Goal: Information Seeking & Learning: Learn about a topic

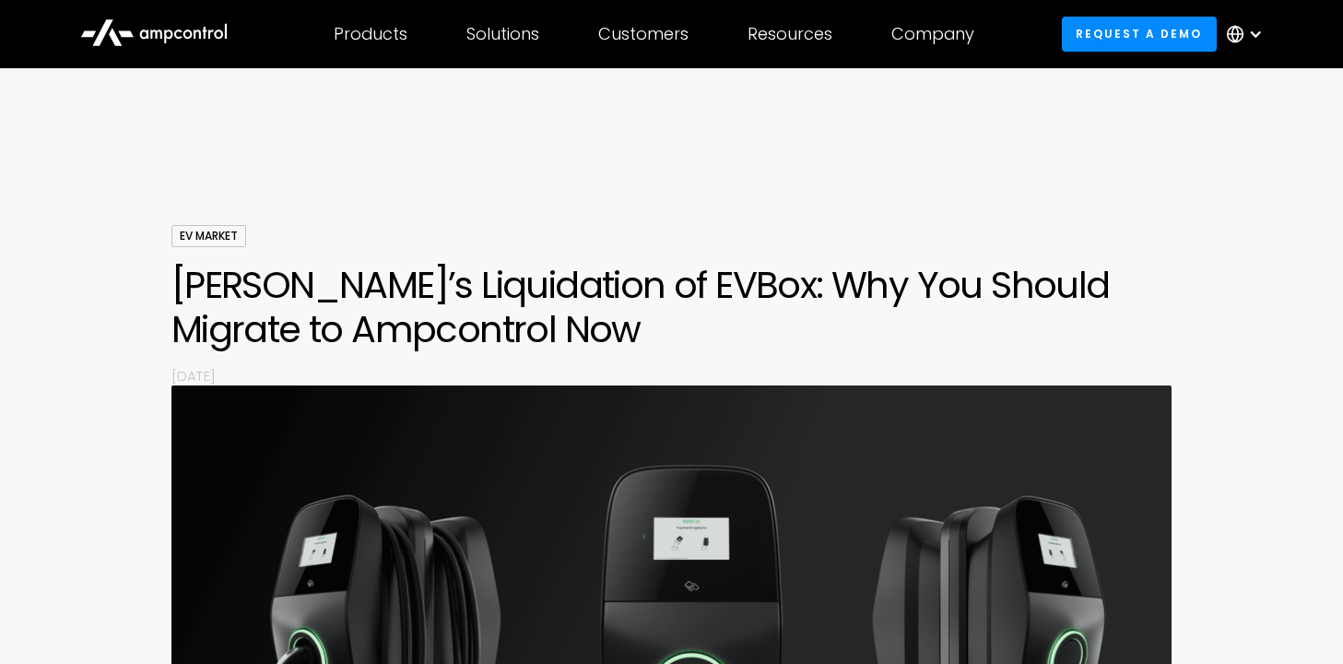
click at [678, 256] on div "EV Market Engie’s Liquidation of EVBox: Why You Should Migrate to Ampcontrol No…" at bounding box center [671, 305] width 1001 height 160
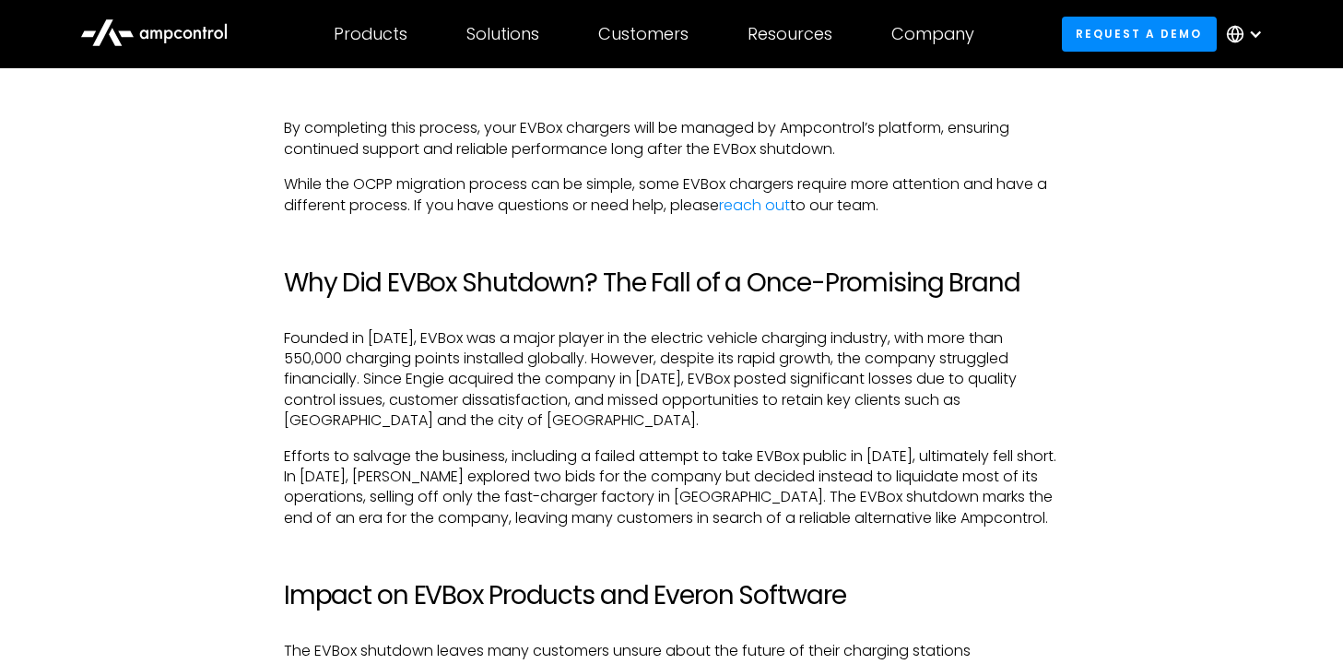
scroll to position [2635, 0]
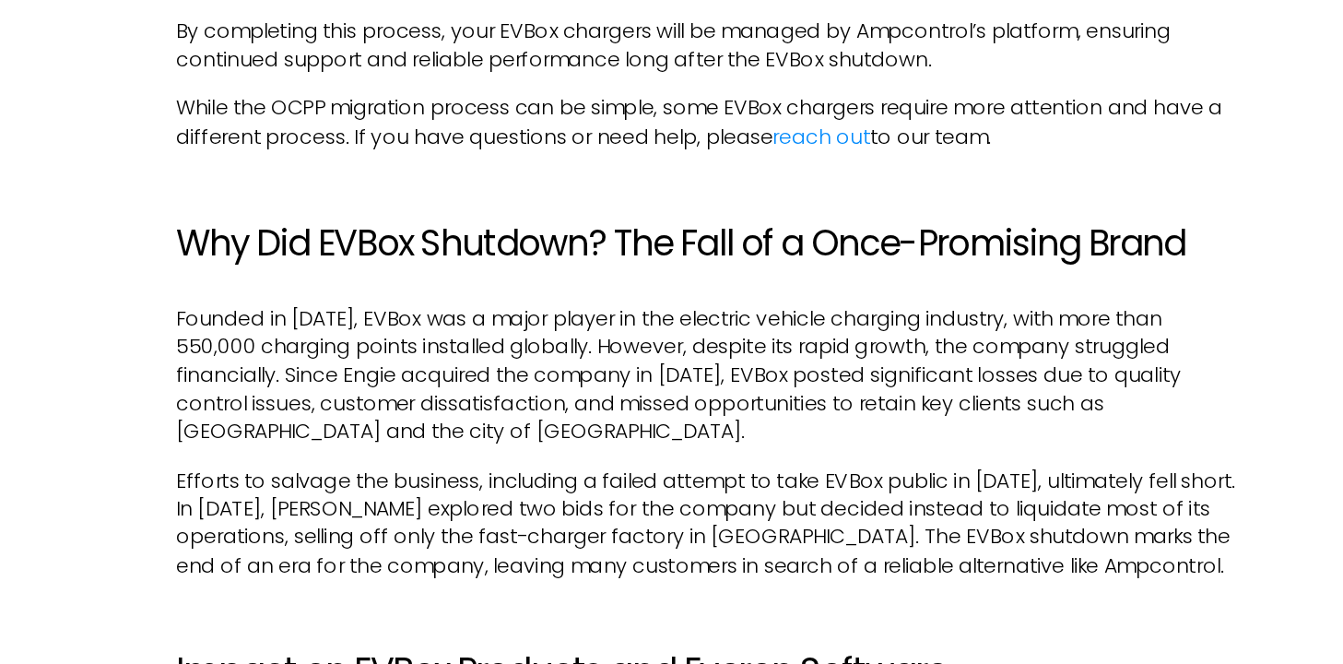
drag, startPoint x: 533, startPoint y: 310, endPoint x: 551, endPoint y: 385, distance: 77.8
click at [551, 388] on p "Founded in [DATE], EVBox was a major player in the electric vehicle charging in…" at bounding box center [671, 357] width 775 height 103
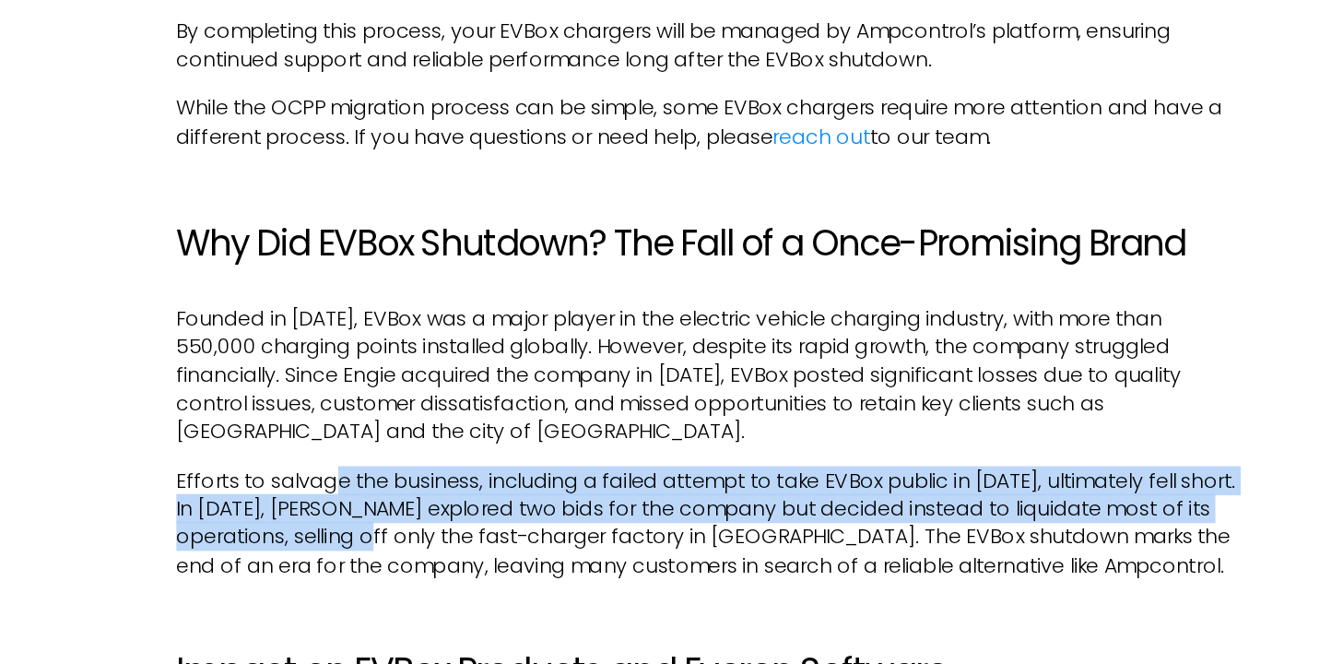
drag, startPoint x: 395, startPoint y: 435, endPoint x: 421, endPoint y: 483, distance: 54.9
click at [421, 484] on p "Efforts to salvage the business, including a failed attempt to take EVBox publi…" at bounding box center [671, 465] width 775 height 83
click at [421, 483] on p "Efforts to salvage the business, including a failed attempt to take EVBox publi…" at bounding box center [671, 465] width 775 height 83
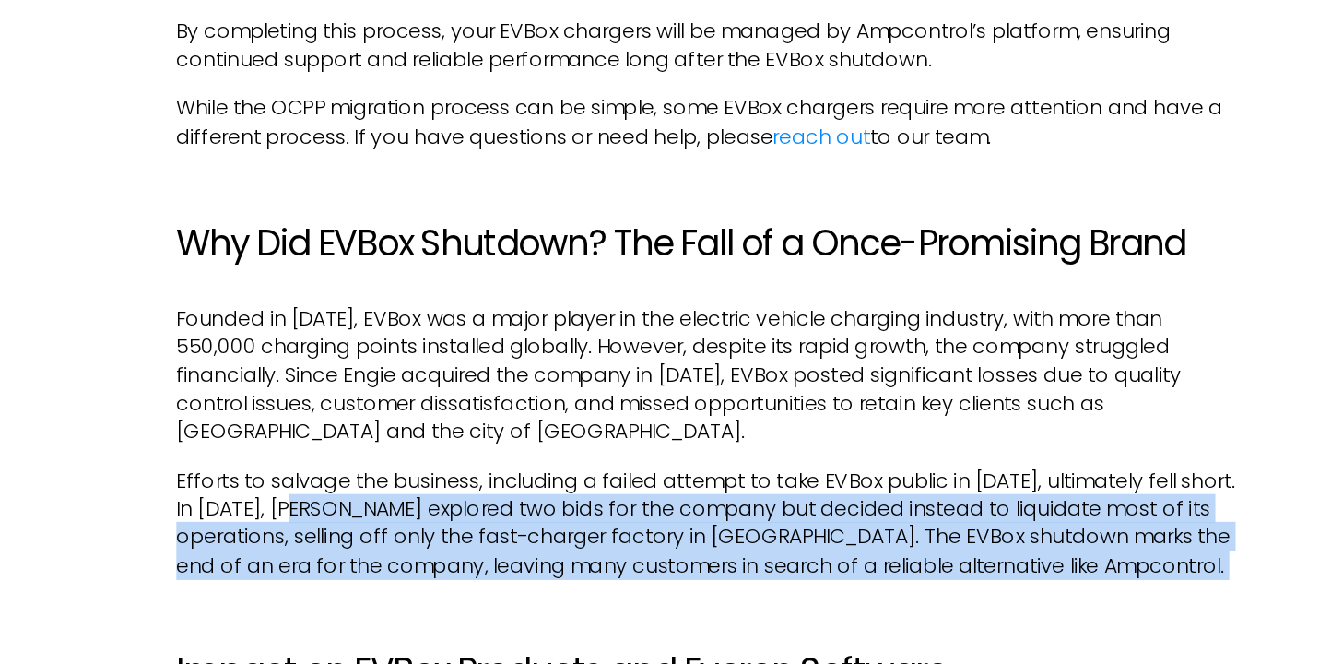
drag, startPoint x: 384, startPoint y: 466, endPoint x: 416, endPoint y: 521, distance: 64.0
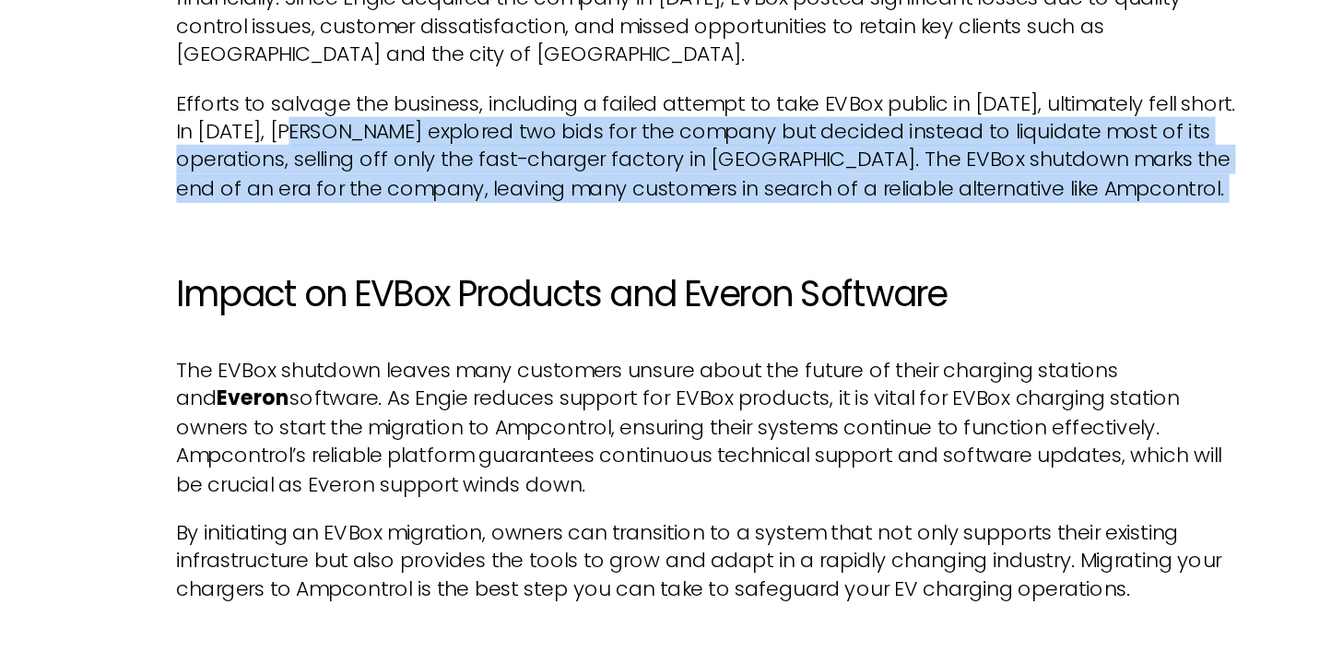
scroll to position [2839, 0]
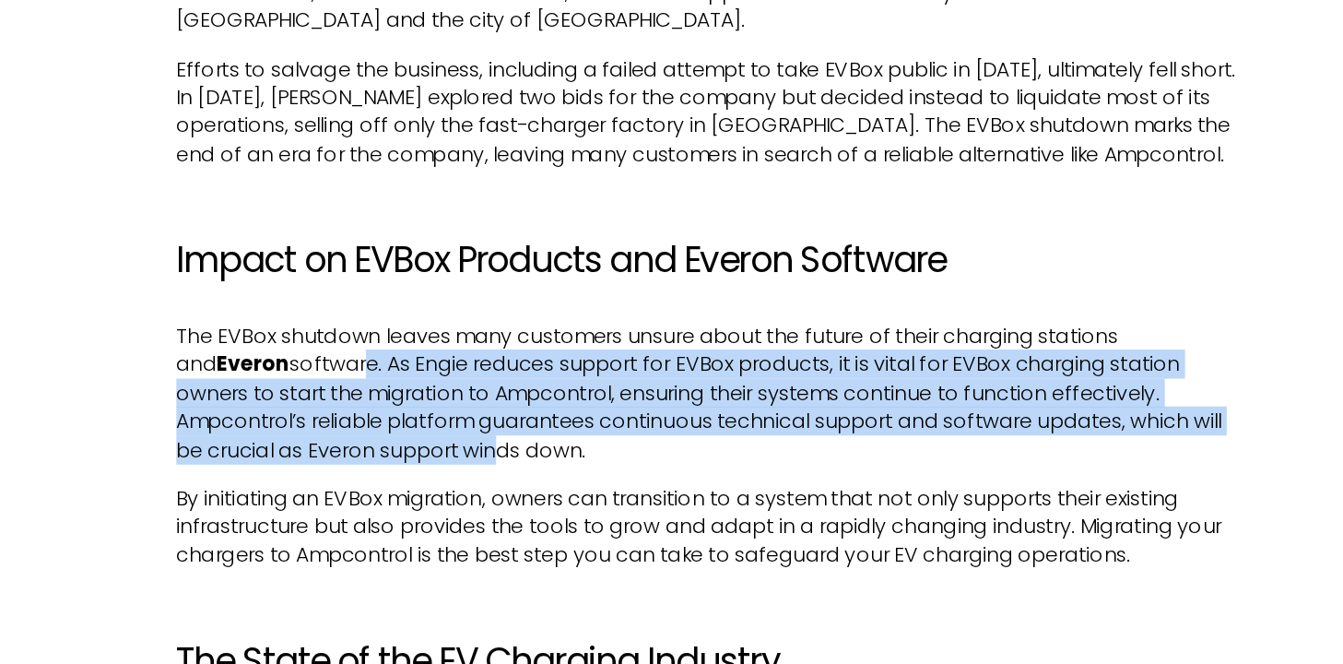
drag, startPoint x: 391, startPoint y: 455, endPoint x: 422, endPoint y: 506, distance: 60.4
click at [422, 508] on p "The EVBox shutdown leaves many customers unsure about the future of their charg…" at bounding box center [671, 466] width 775 height 103
click at [567, 455] on p "The EVBox shutdown leaves many customers unsure about the future of their charg…" at bounding box center [671, 466] width 775 height 103
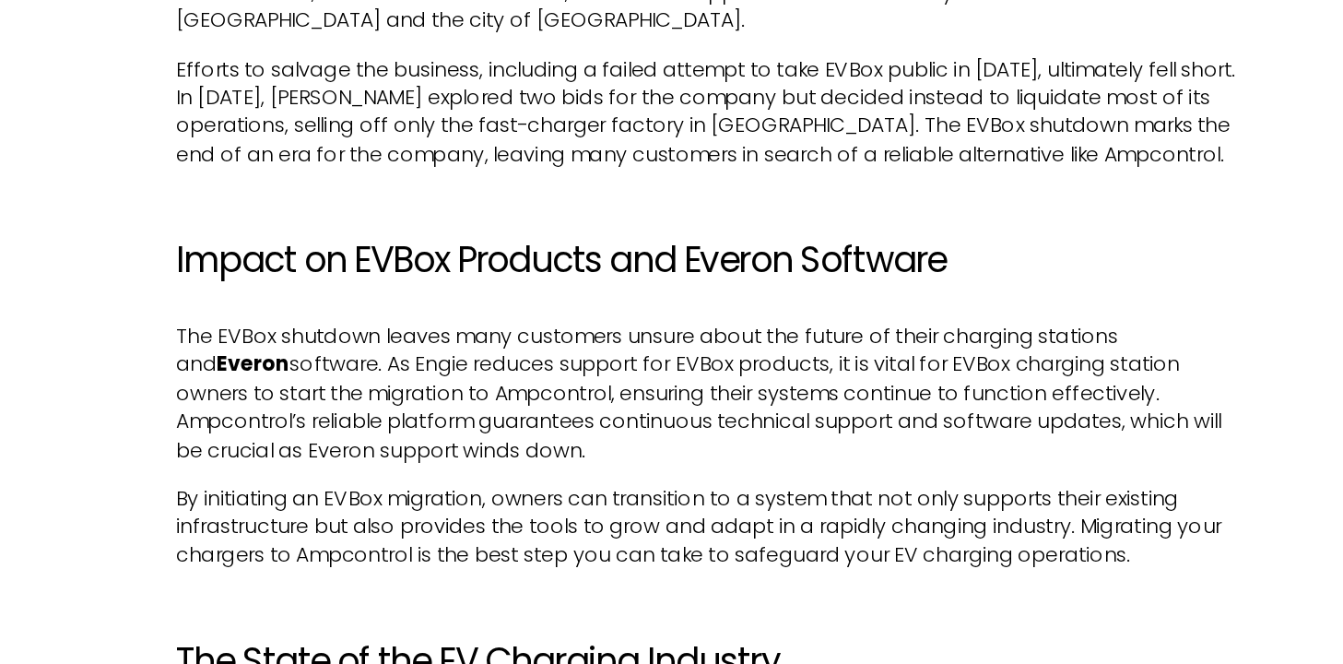
drag, startPoint x: 519, startPoint y: 457, endPoint x: 605, endPoint y: 496, distance: 94.1
click at [605, 496] on p "The EVBox shutdown leaves many customers unsure about the future of their charg…" at bounding box center [671, 466] width 775 height 103
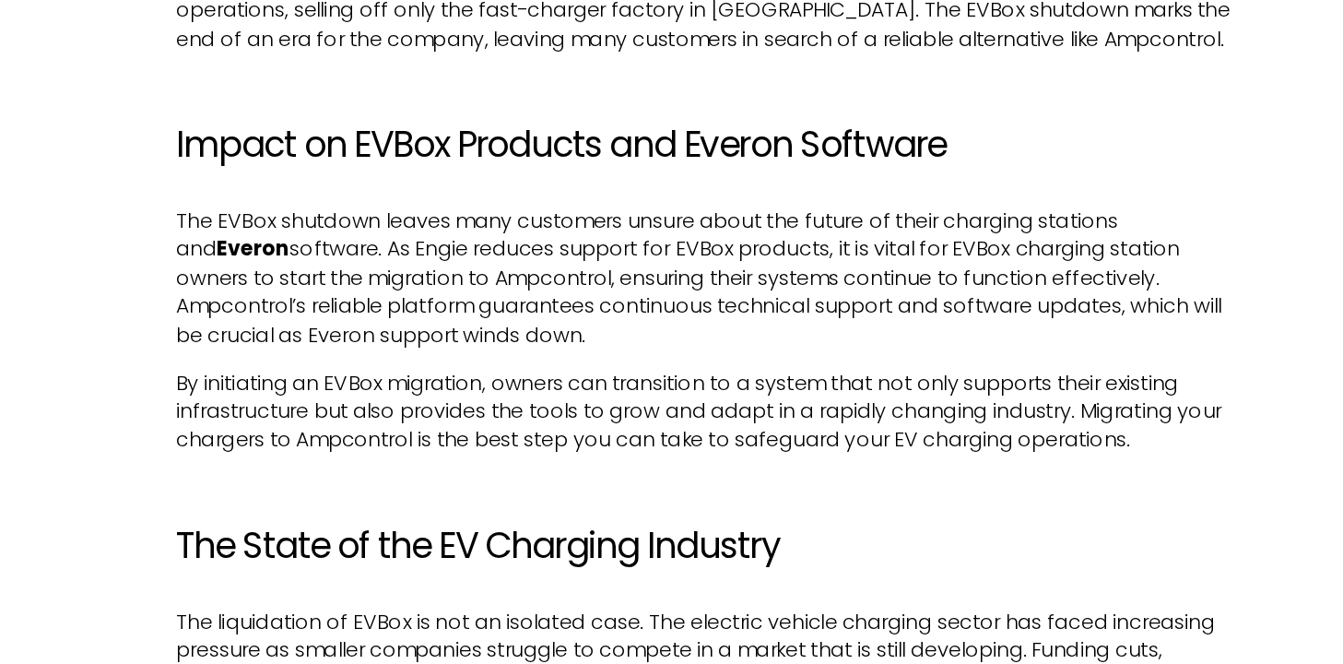
scroll to position [2935, 0]
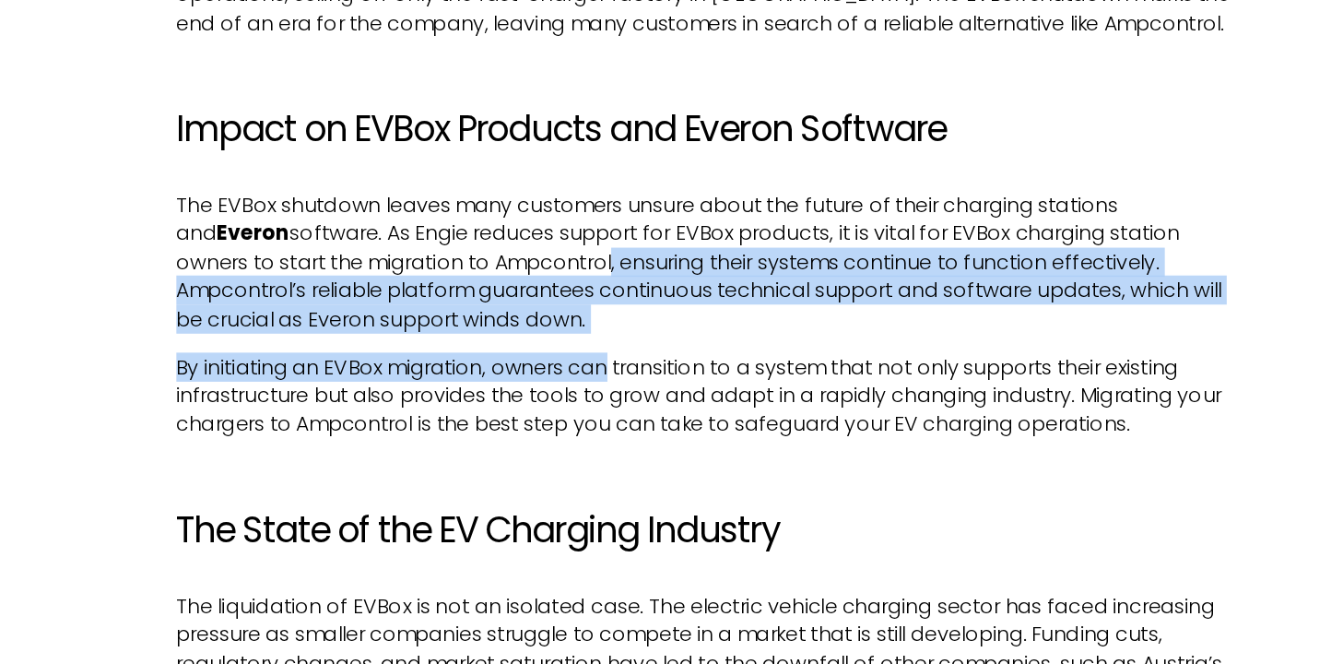
drag, startPoint x: 548, startPoint y: 361, endPoint x: 606, endPoint y: 443, distance: 101.3
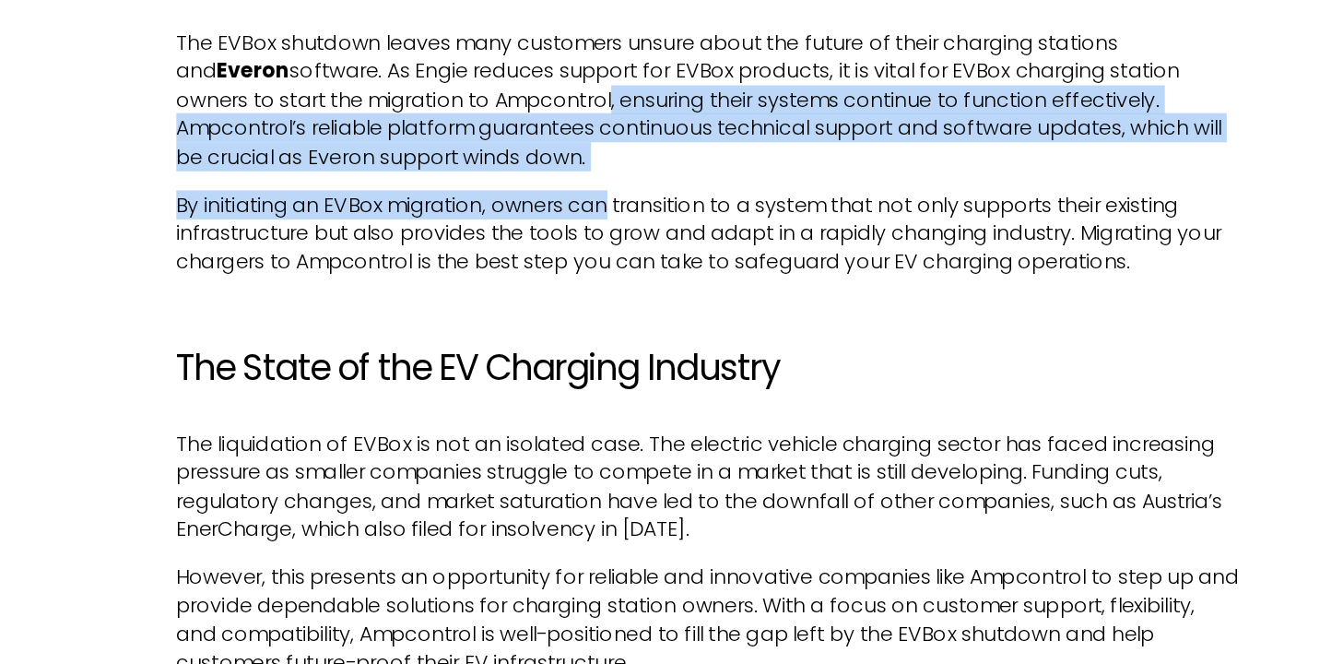
scroll to position [3056, 0]
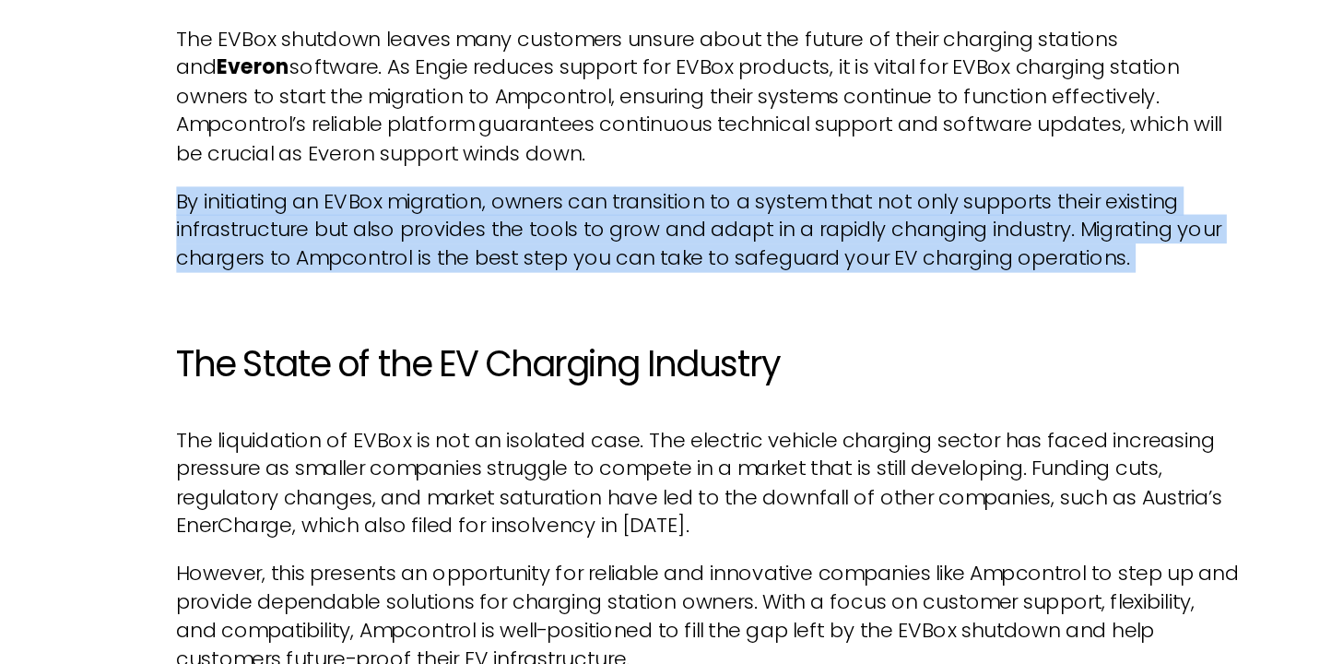
drag, startPoint x: 498, startPoint y: 304, endPoint x: 601, endPoint y: 407, distance: 145.4
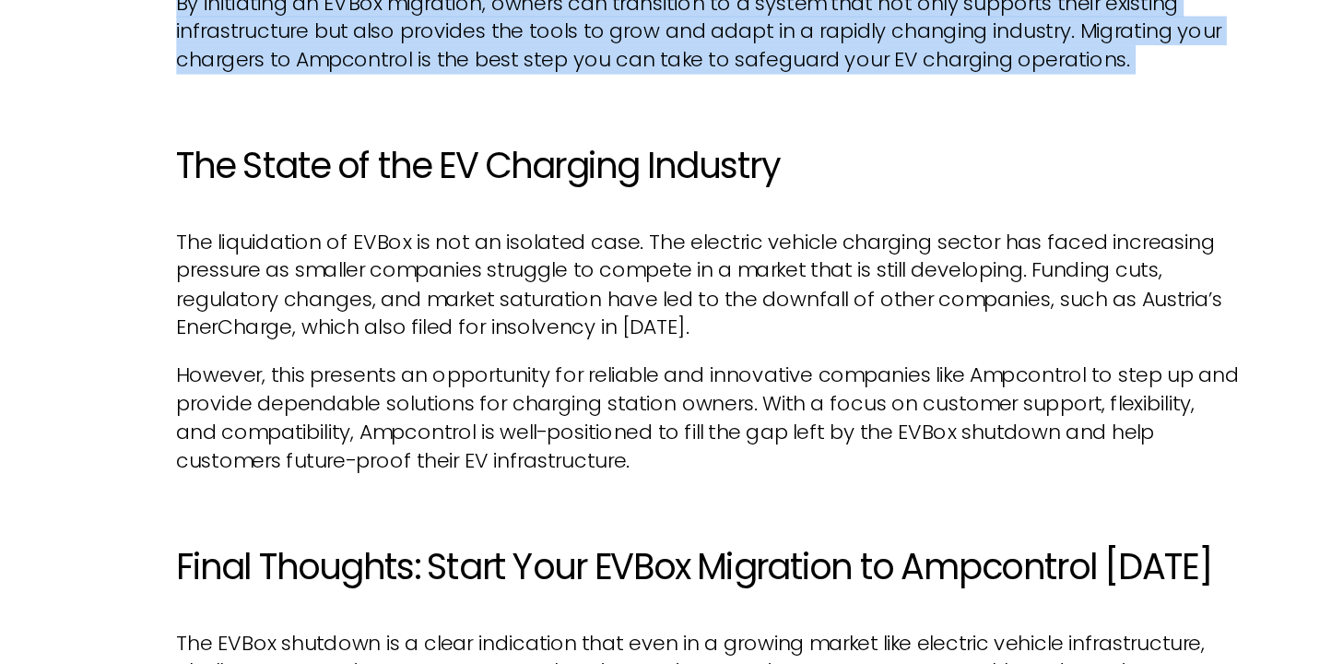
scroll to position [3269, 0]
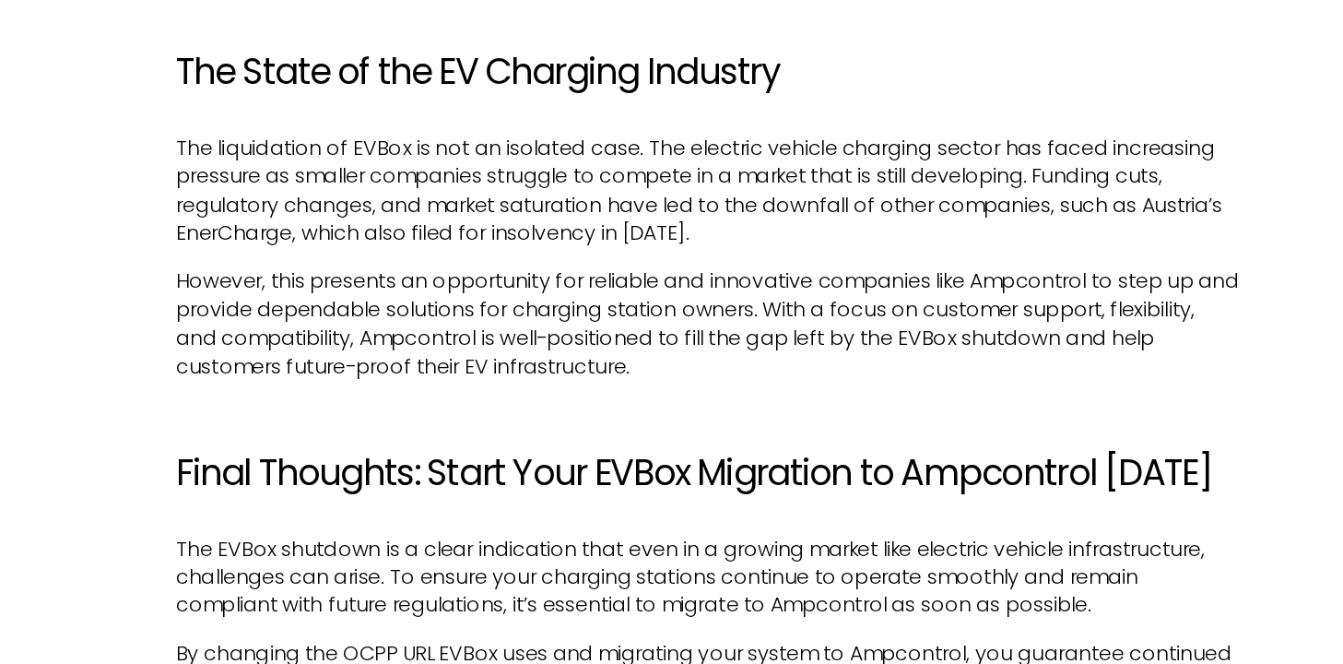
click at [562, 322] on p "The liquidation of EVBox is not an isolated case. The electric vehicle charging…" at bounding box center [671, 319] width 775 height 83
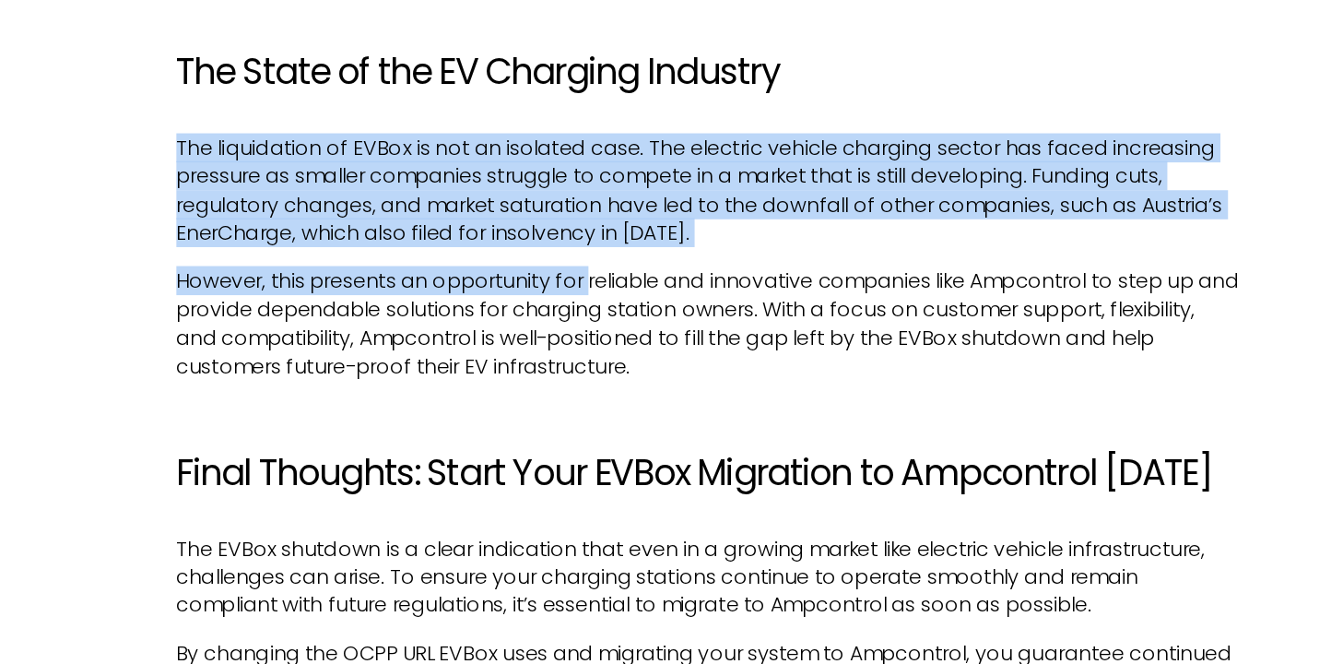
drag, startPoint x: 579, startPoint y: 355, endPoint x: 598, endPoint y: 423, distance: 70.9
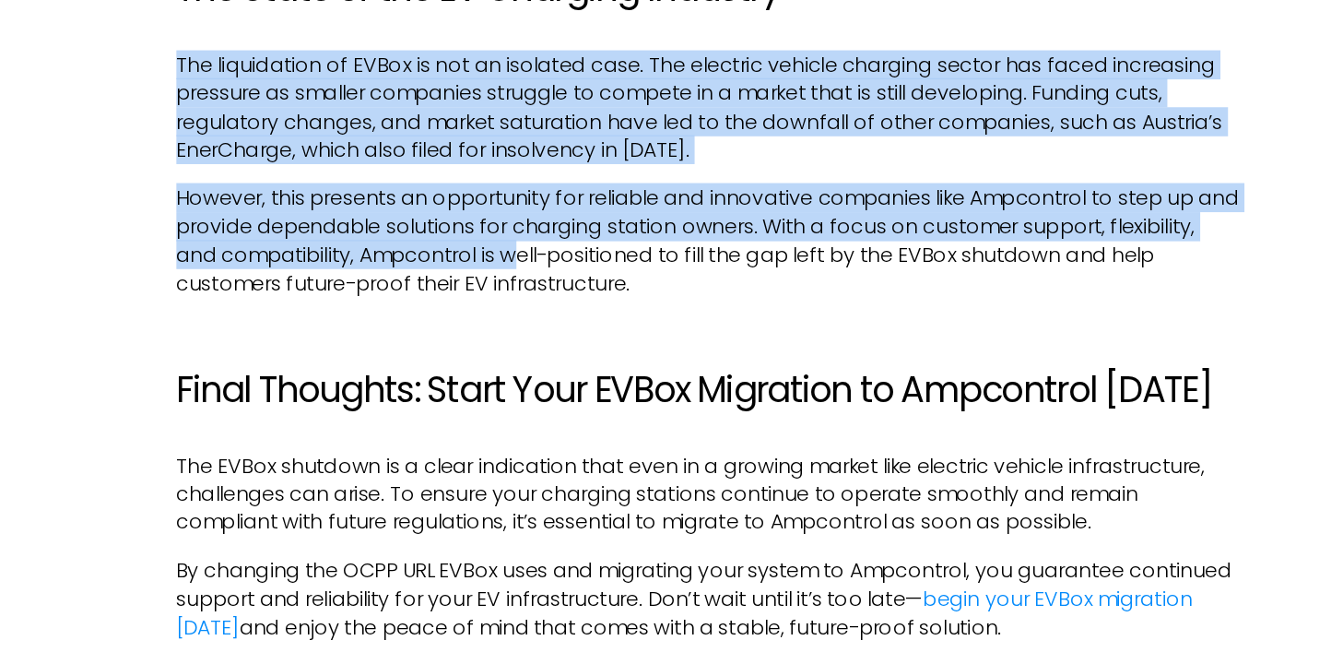
scroll to position [3376, 0]
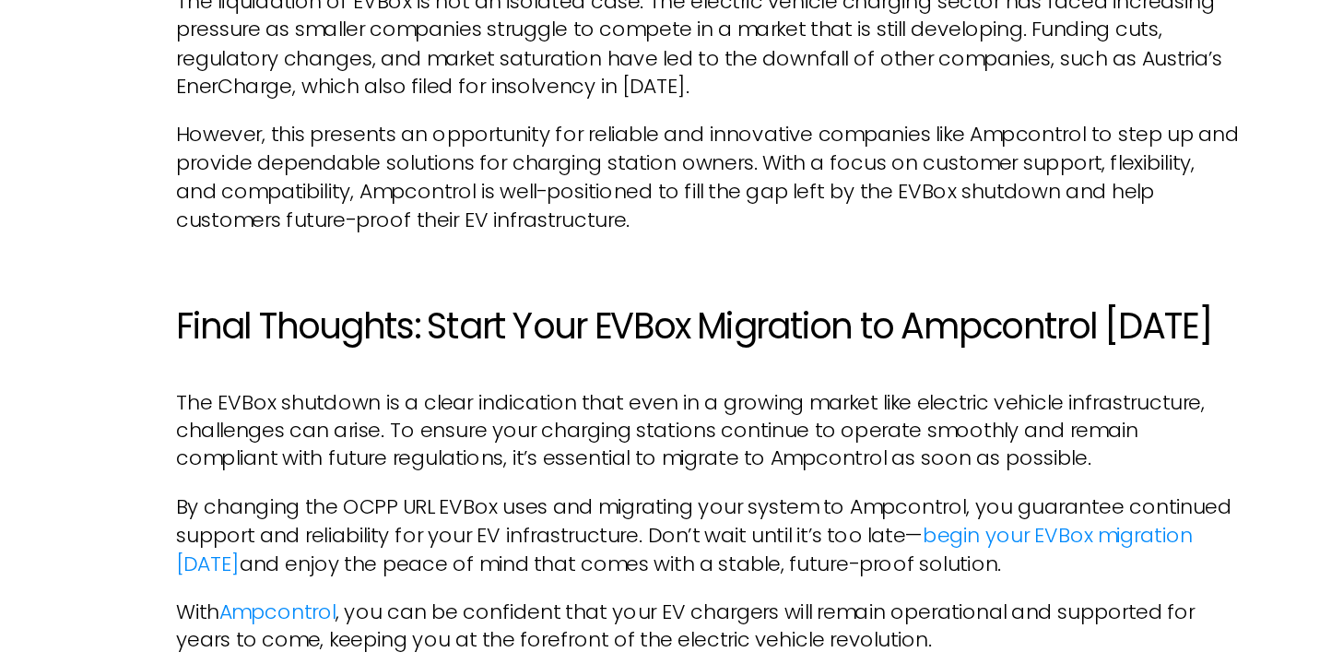
click at [519, 406] on h2 "Final Thoughts: Start Your EVBox Migration to Ampcontrol [DATE]" at bounding box center [671, 416] width 775 height 31
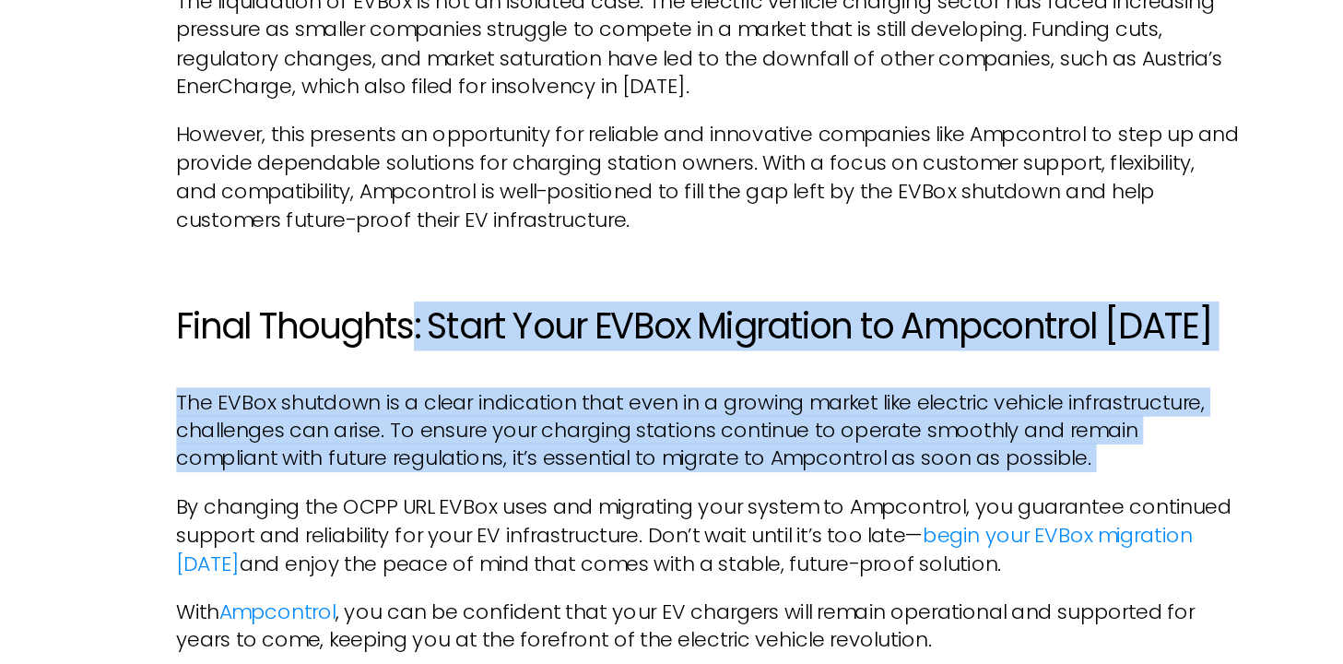
drag, startPoint x: 458, startPoint y: 431, endPoint x: 514, endPoint y: 539, distance: 122.1
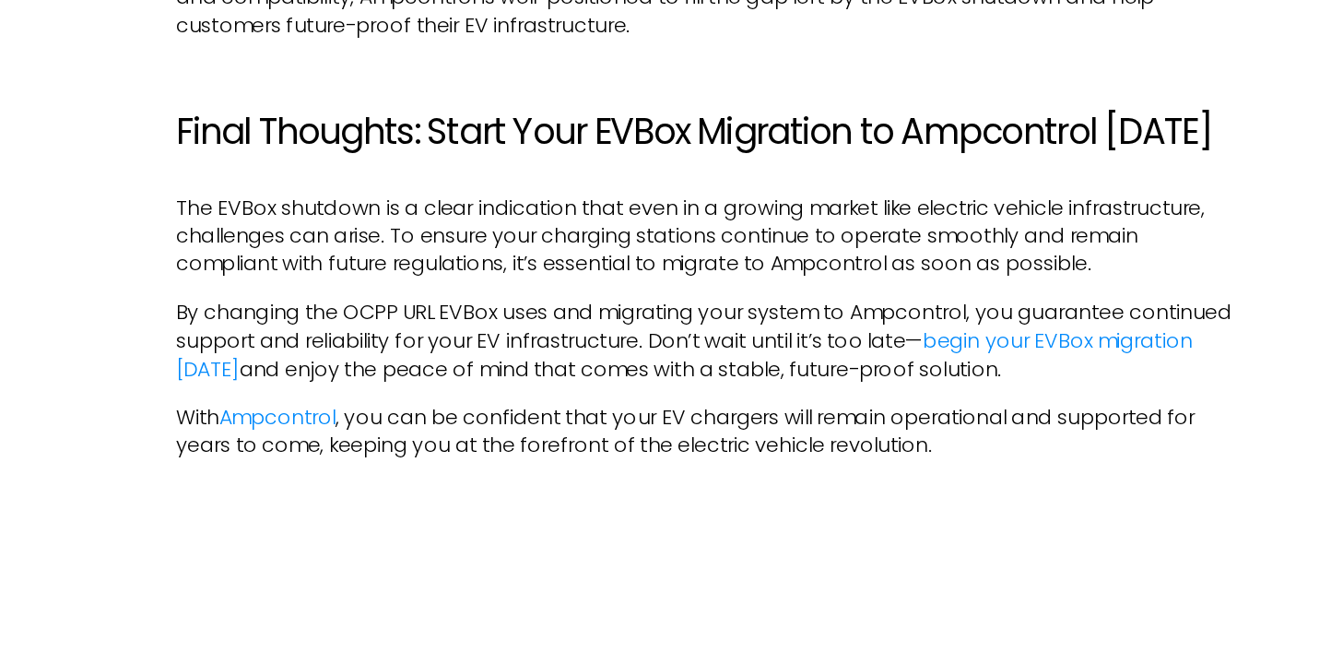
scroll to position [3652, 0]
